Goal: Task Accomplishment & Management: Manage account settings

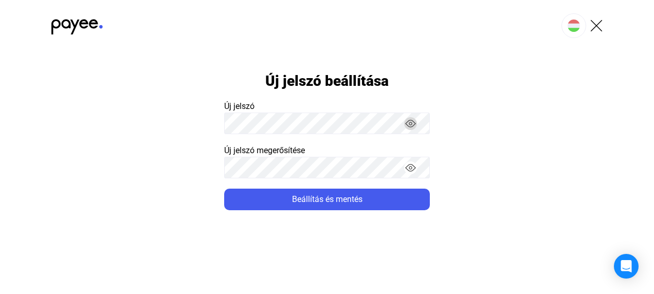
click at [415, 119] on img "button" at bounding box center [410, 123] width 11 height 11
click at [413, 128] on img "button" at bounding box center [410, 123] width 11 height 11
click at [224, 189] on button "Beállítás és mentés" at bounding box center [327, 200] width 206 height 22
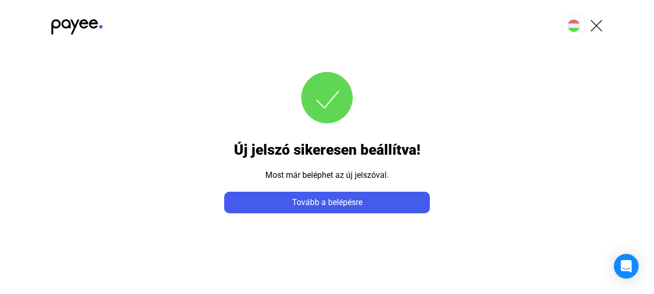
click at [376, 213] on html "Új jelszó sikeresen beállítva! Most már beléphet az új jelszóval. Tovább a belé…" at bounding box center [327, 106] width 654 height 213
click at [551, 94] on app-form-template "Új jelszó sikeresen beállítva! Most már beléphet az új jelszóval. Tovább a belé…" at bounding box center [327, 132] width 654 height 162
